Goal: Go to known website: Access a specific website the user already knows

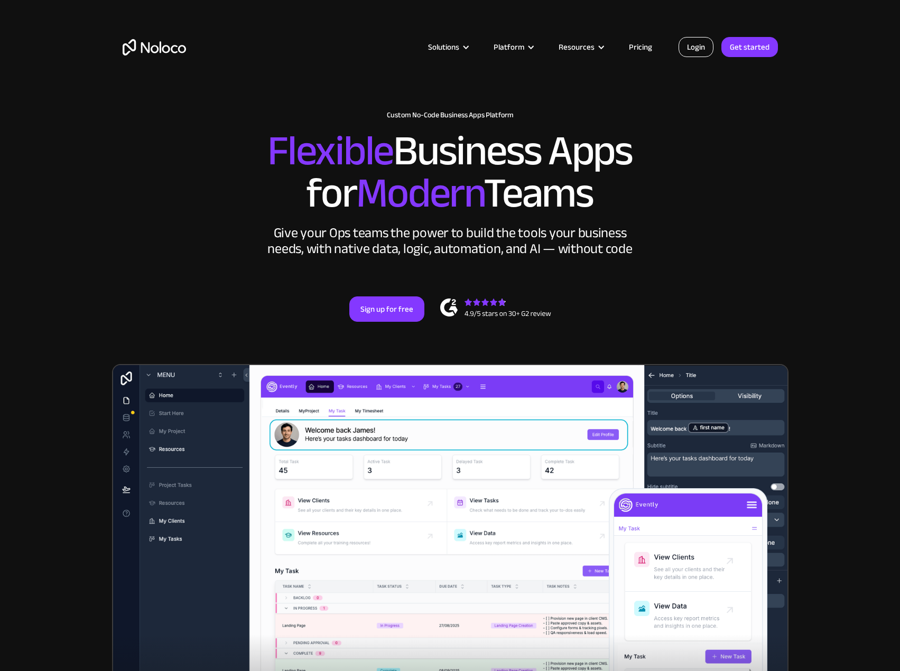
click at [705, 45] on link "Login" at bounding box center [696, 47] width 35 height 20
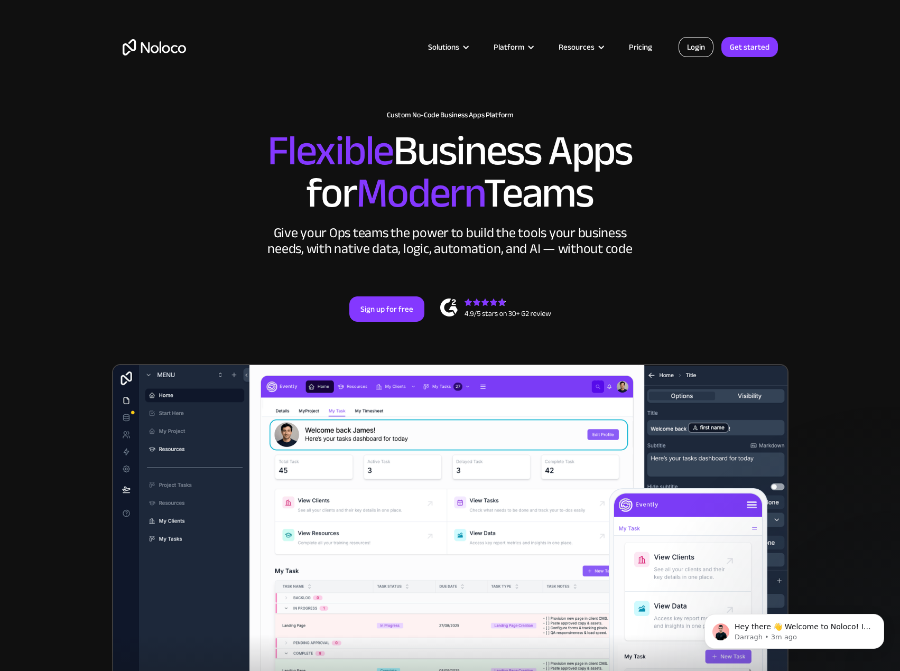
click at [691, 44] on link "Login" at bounding box center [696, 47] width 35 height 20
click at [706, 48] on link "Login" at bounding box center [696, 47] width 35 height 20
